Goal: Task Accomplishment & Management: Manage account settings

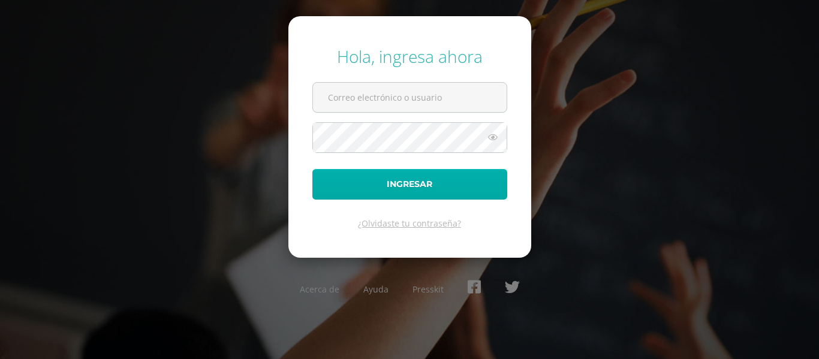
type input "heidim@cig.edu.gt"
click at [425, 179] on button "Ingresar" at bounding box center [409, 184] width 195 height 31
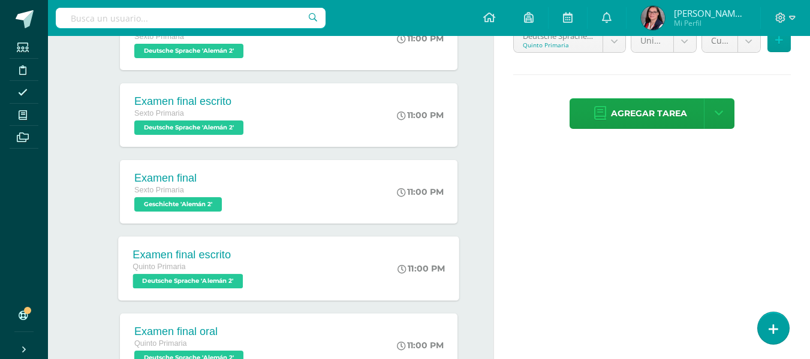
scroll to position [300, 0]
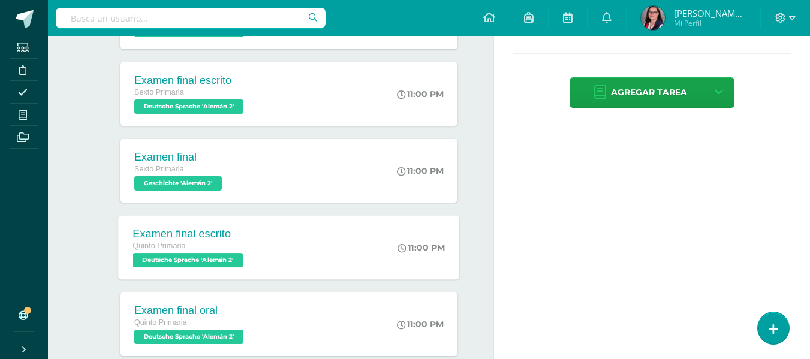
click at [202, 260] on span "Deutsche Sprache 'Alemán 2'" at bounding box center [188, 260] width 110 height 14
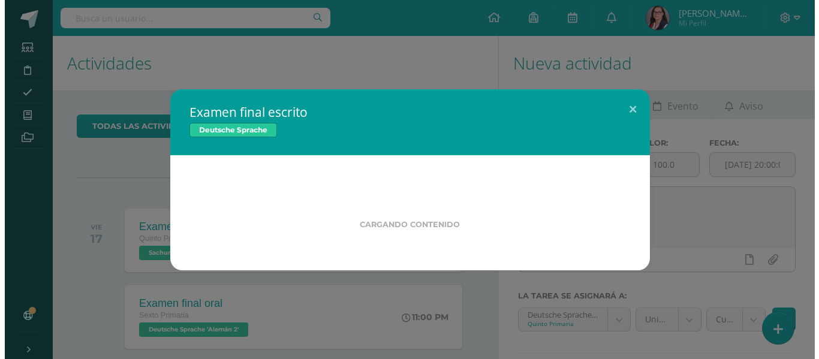
scroll to position [0, 0]
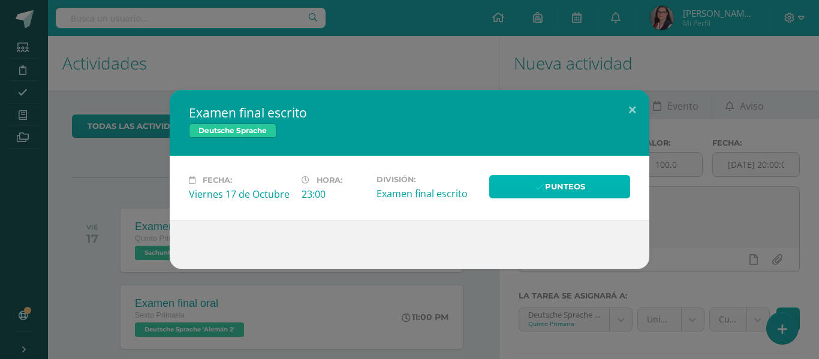
click at [539, 182] on icon at bounding box center [540, 187] width 10 height 10
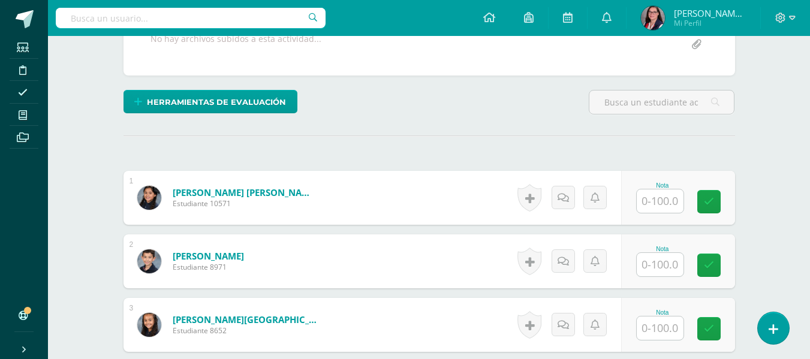
scroll to position [247, 0]
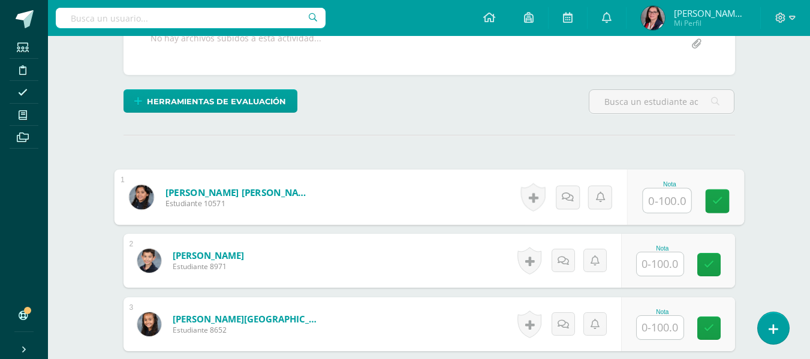
click at [672, 206] on input "text" at bounding box center [667, 201] width 48 height 24
type input "49"
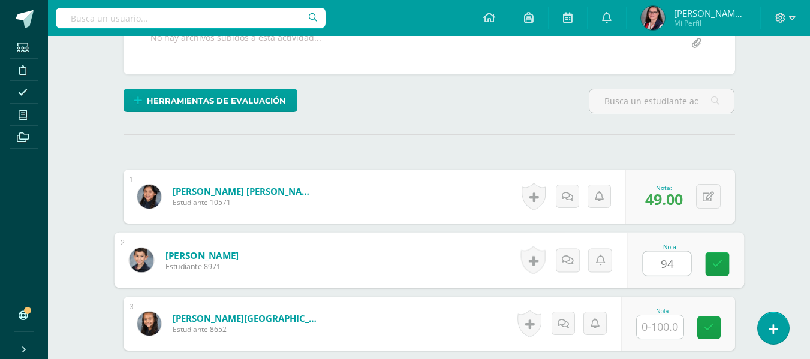
type input "94"
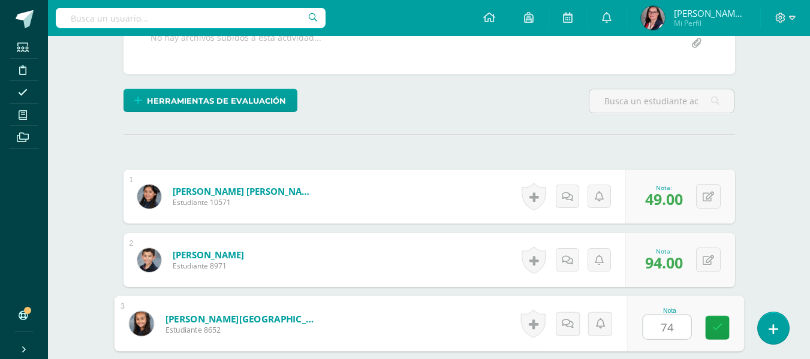
type input "74"
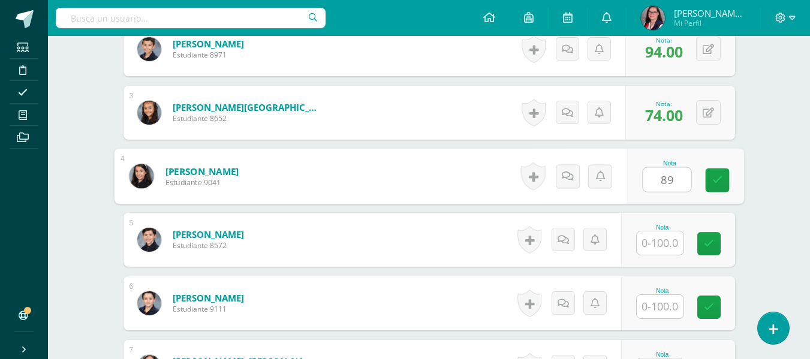
type input "89"
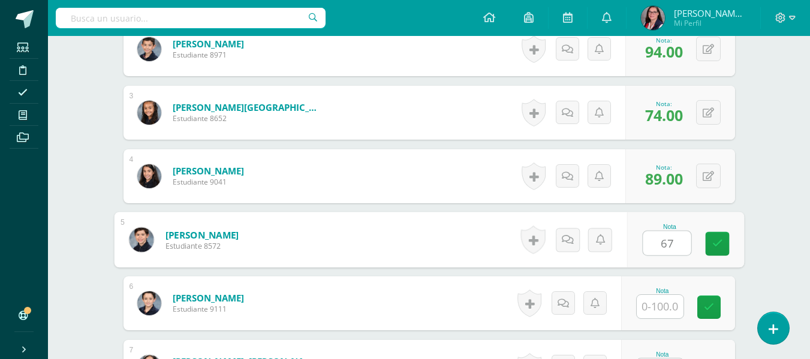
type input "67"
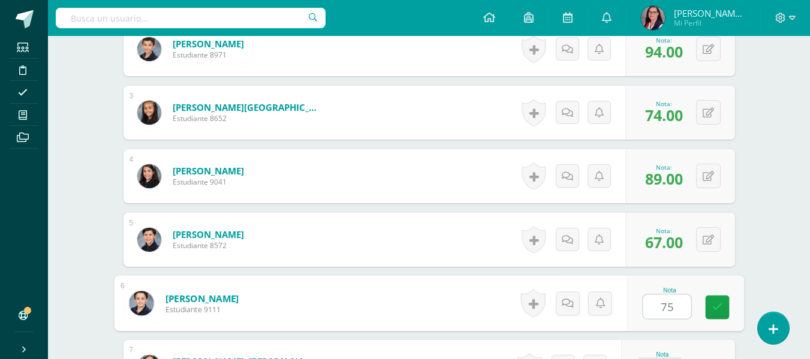
type input "75"
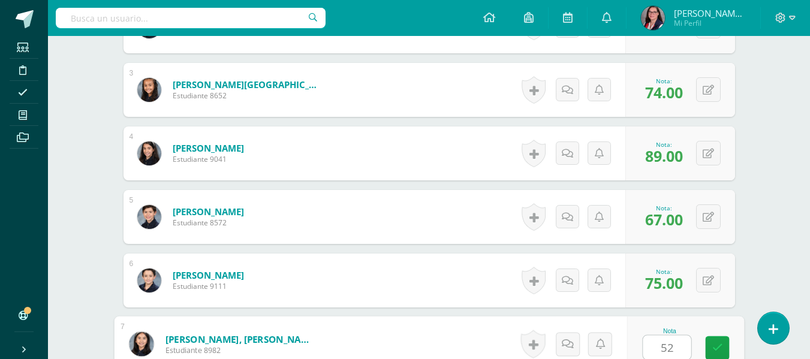
type input "52"
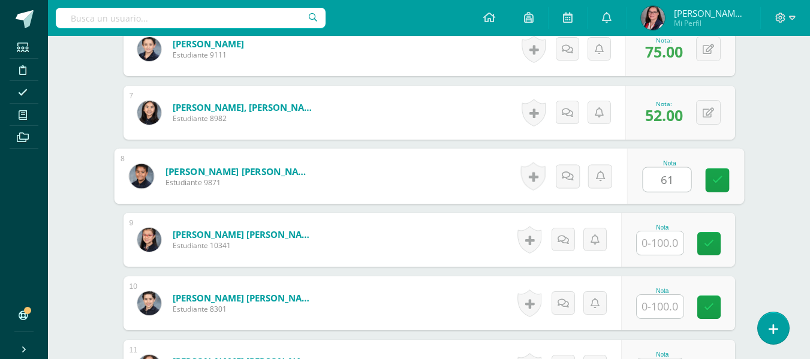
type input "61"
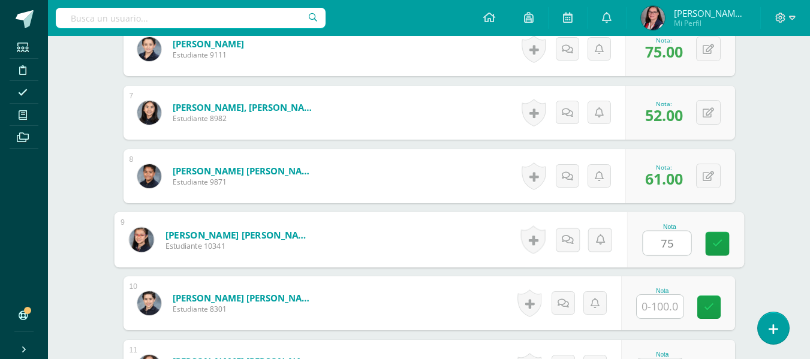
type input "75"
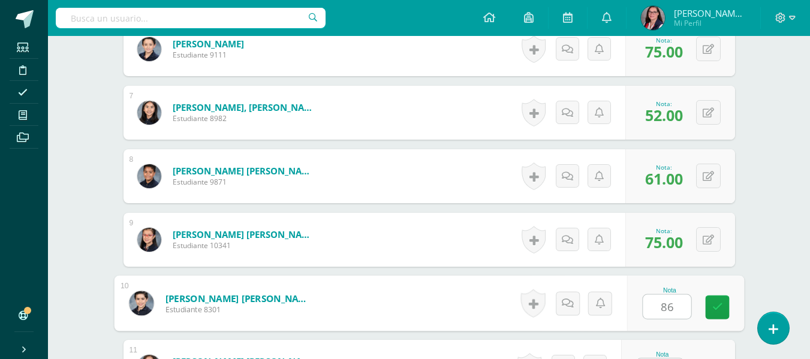
type input "86"
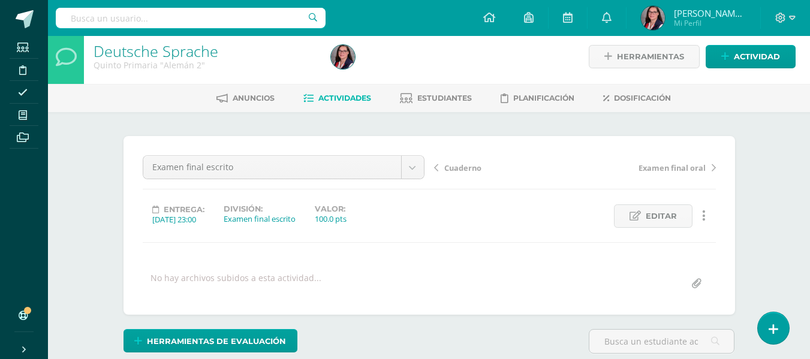
scroll to position [0, 0]
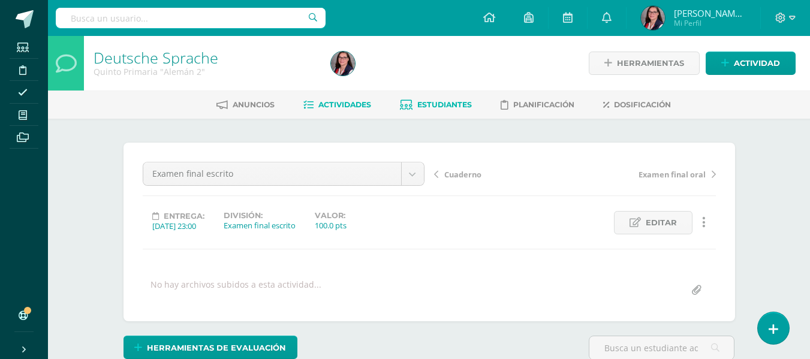
click at [421, 103] on span "Estudiantes" at bounding box center [444, 104] width 55 height 9
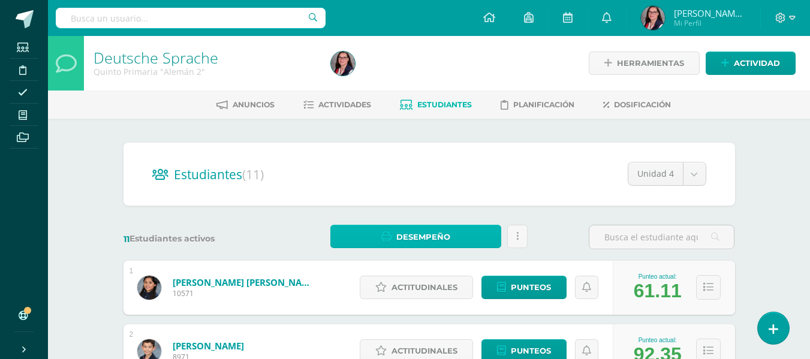
click at [427, 233] on span "Desempeño" at bounding box center [423, 237] width 54 height 22
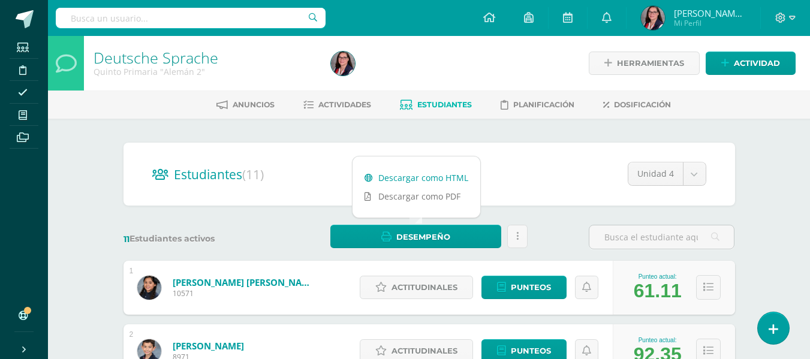
click at [437, 172] on link "Descargar como HTML" at bounding box center [417, 178] width 128 height 19
click at [329, 104] on span "Actividades" at bounding box center [344, 104] width 53 height 9
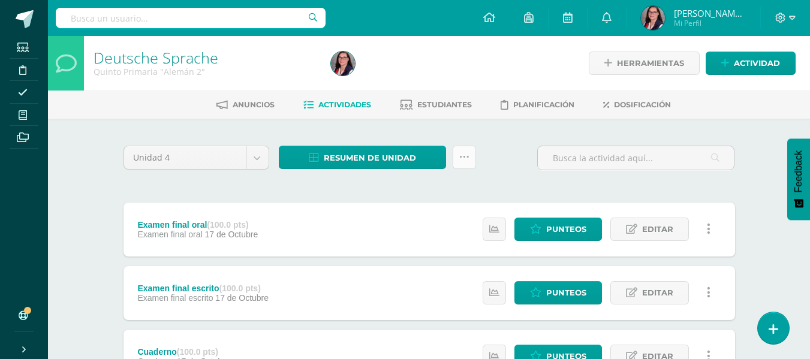
click at [470, 156] on link at bounding box center [464, 157] width 23 height 23
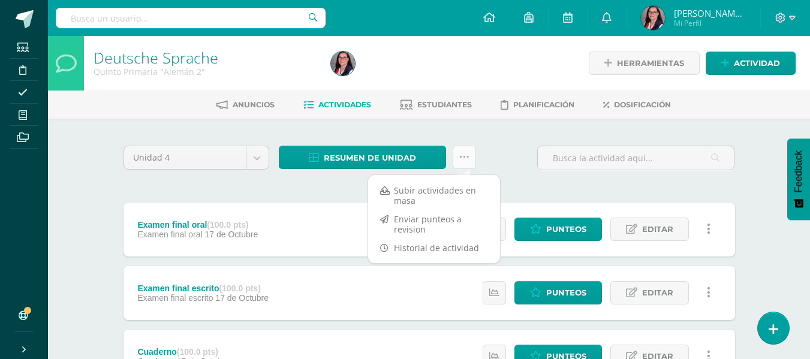
click at [470, 156] on link at bounding box center [464, 157] width 23 height 23
click at [431, 161] on link "Resumen de unidad" at bounding box center [362, 157] width 167 height 23
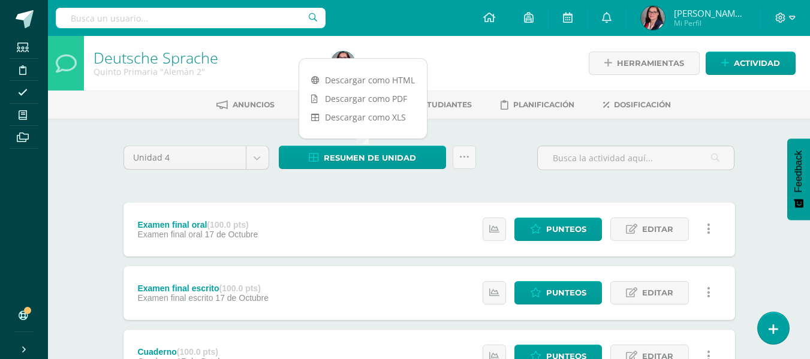
click at [504, 164] on div "Unidad 4 Unidad 1 Unidad 2 Unidad 3 Unidad 4 Resumen de unidad ¿Estás seguro qu…" at bounding box center [429, 163] width 621 height 34
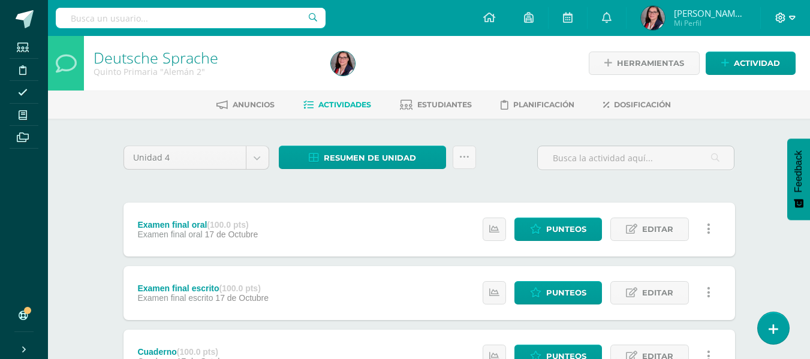
click at [789, 22] on icon at bounding box center [792, 18] width 7 height 11
click at [750, 86] on span "Cerrar sesión" at bounding box center [755, 81] width 54 height 11
